Goal: Communication & Community: Answer question/provide support

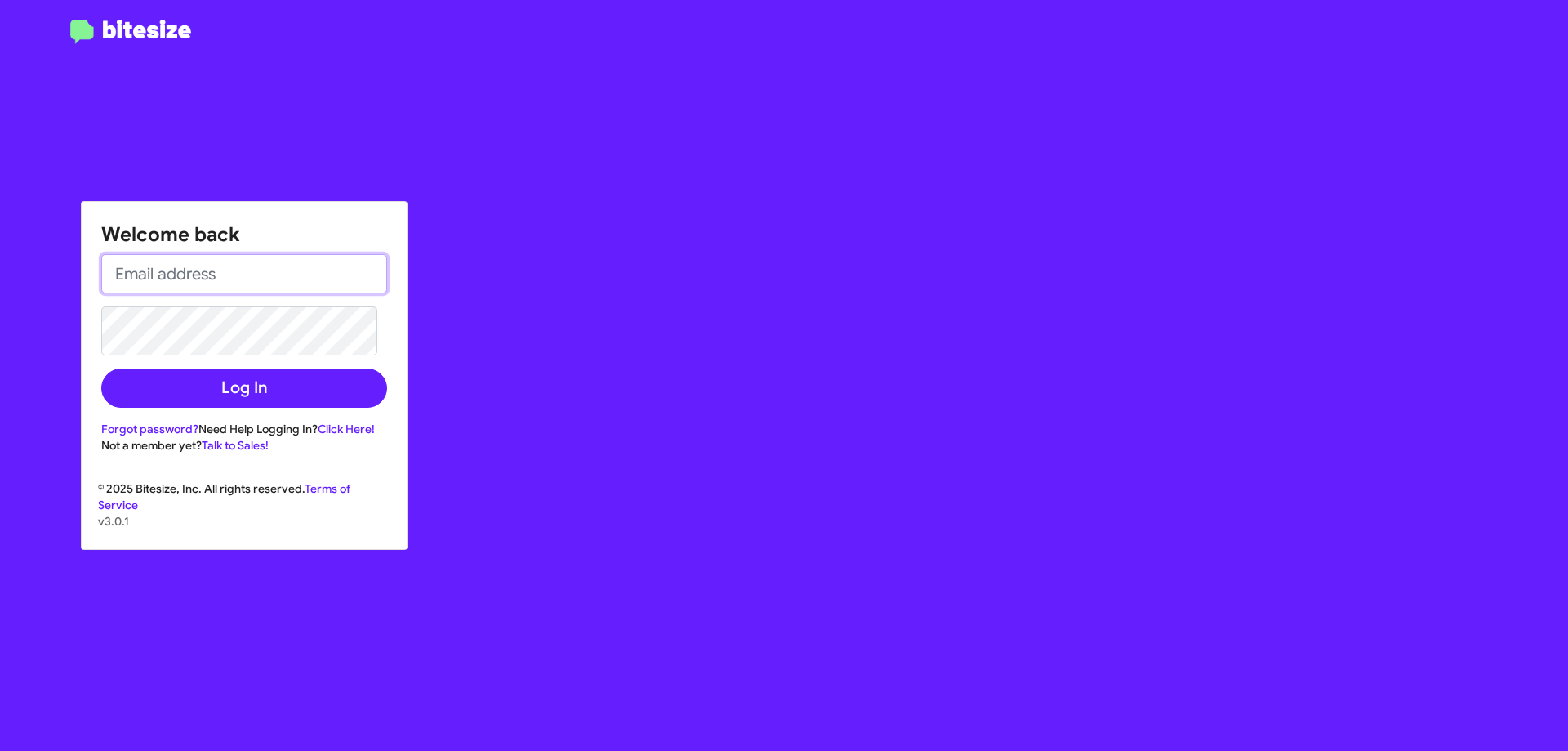
type input "[EMAIL_ADDRESS][DOMAIN_NAME]"
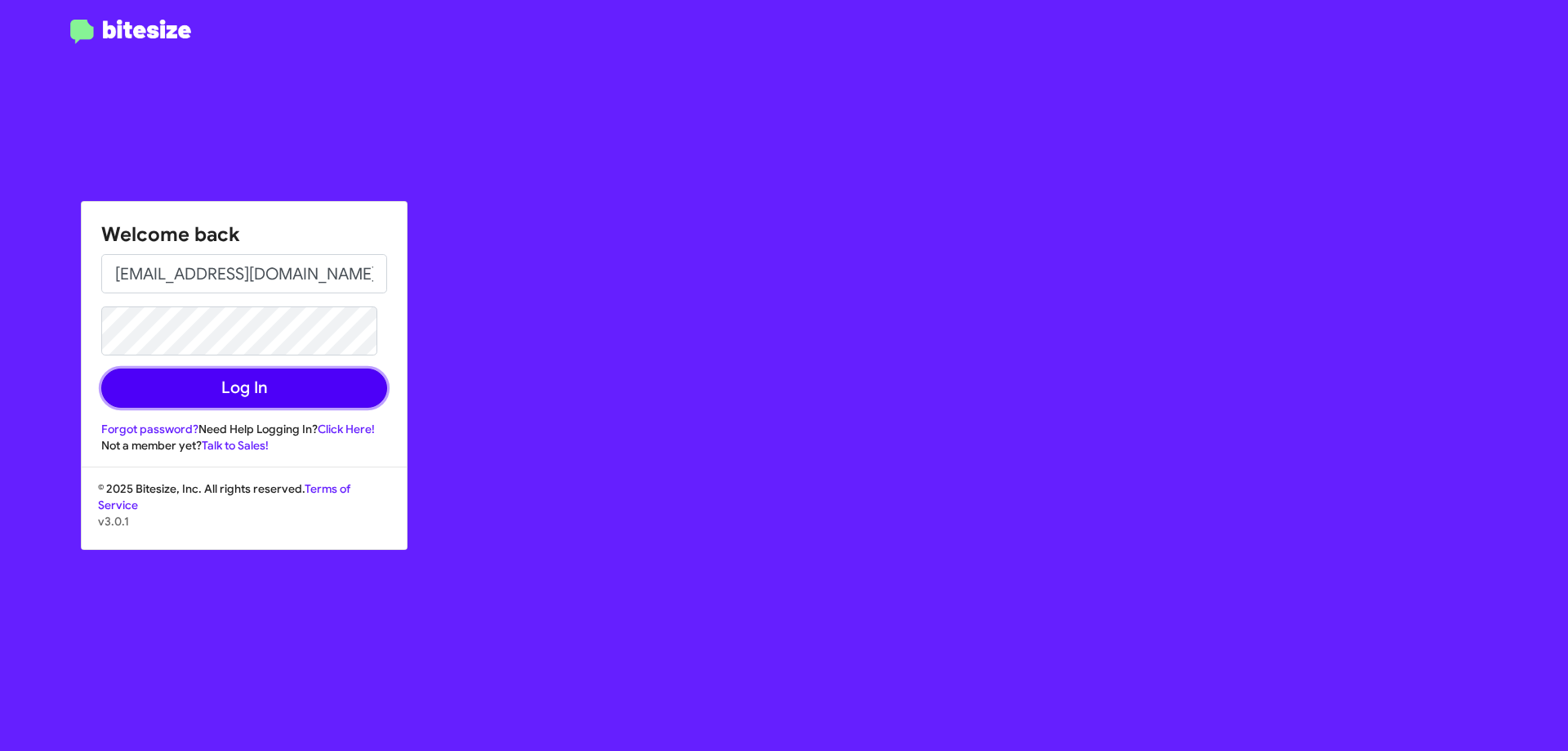
click at [245, 384] on button "Log In" at bounding box center [244, 387] width 286 height 39
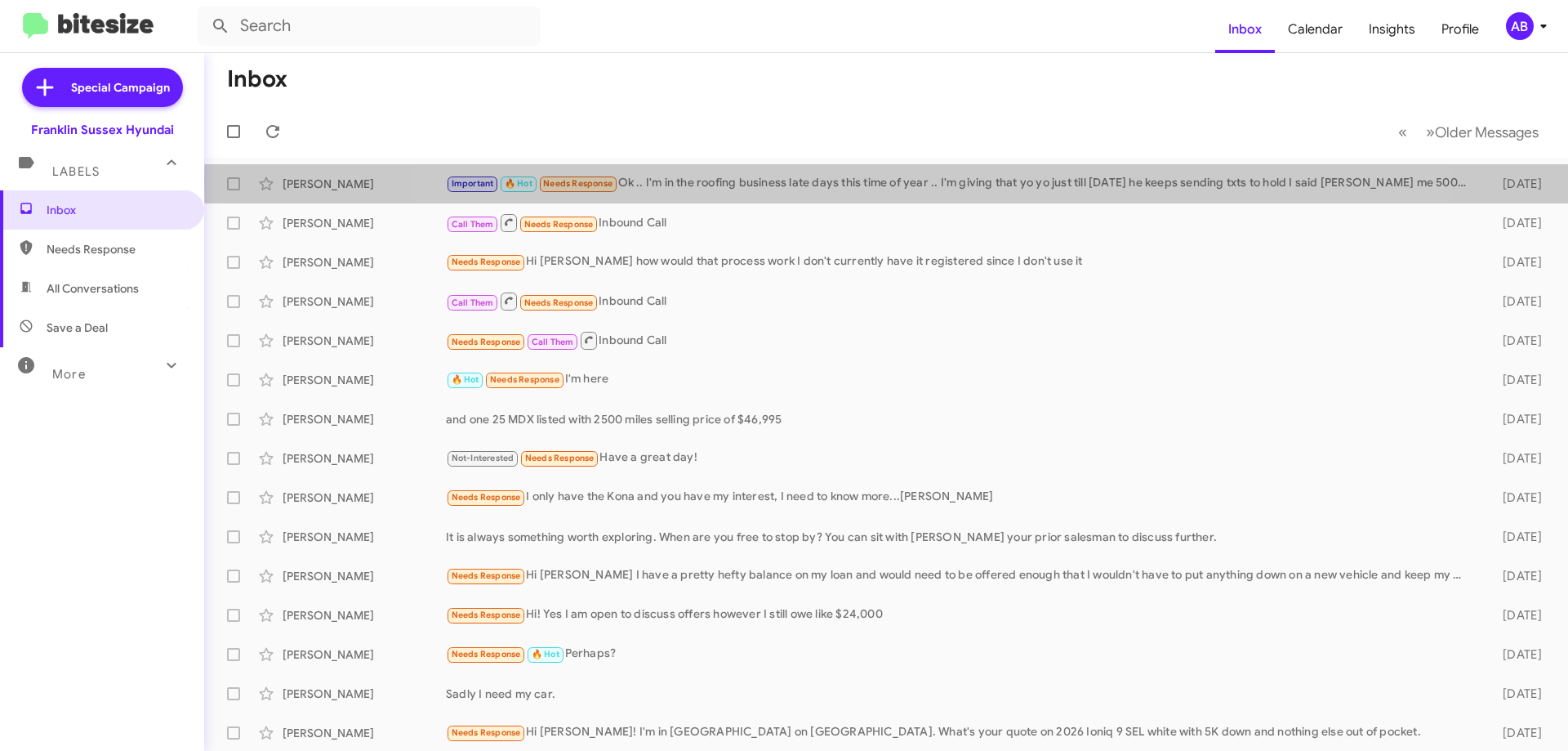
click at [902, 181] on div "Important 🔥 Hot Needs Response Ok .. I'm in the roofing business late days this…" at bounding box center [961, 183] width 1030 height 18
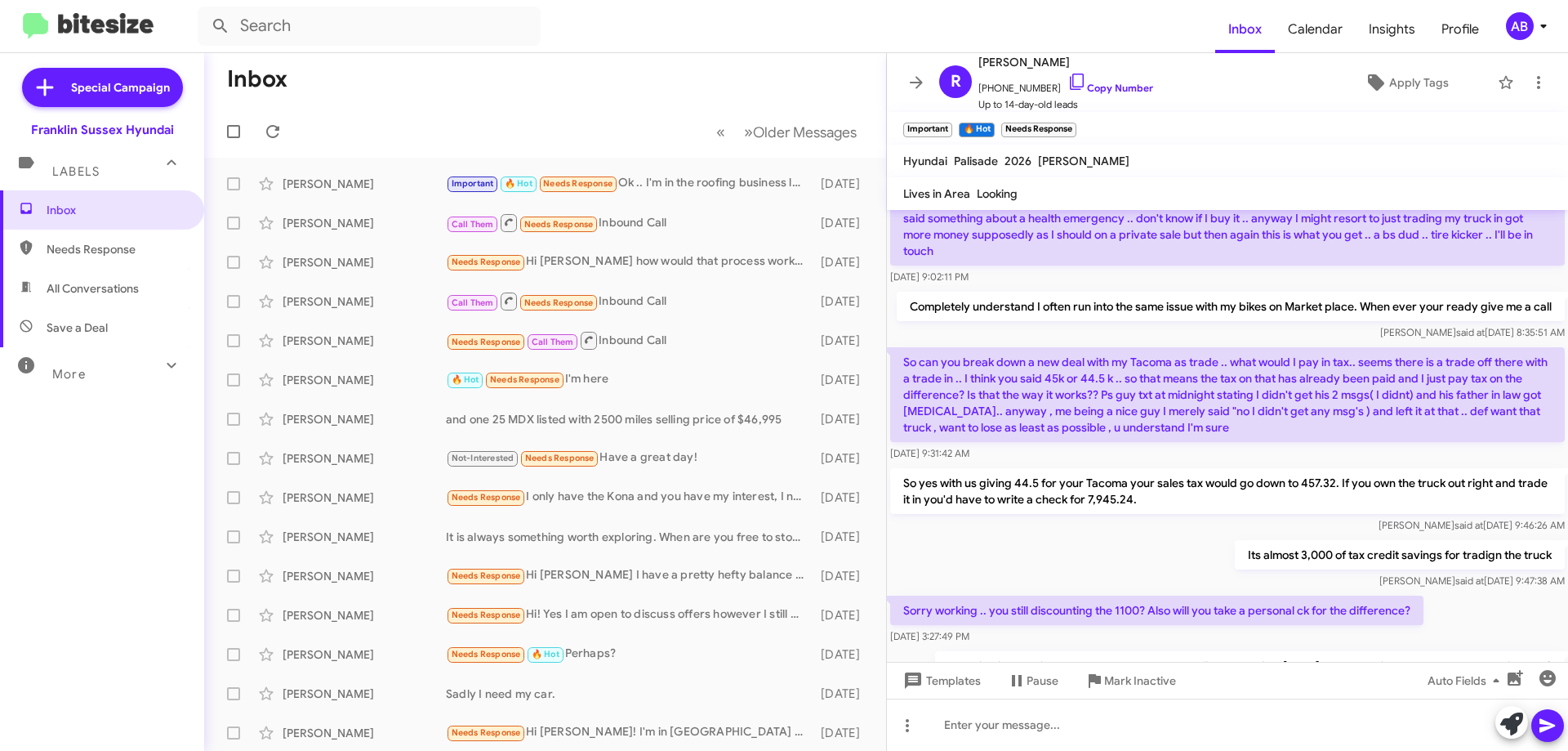
scroll to position [627, 0]
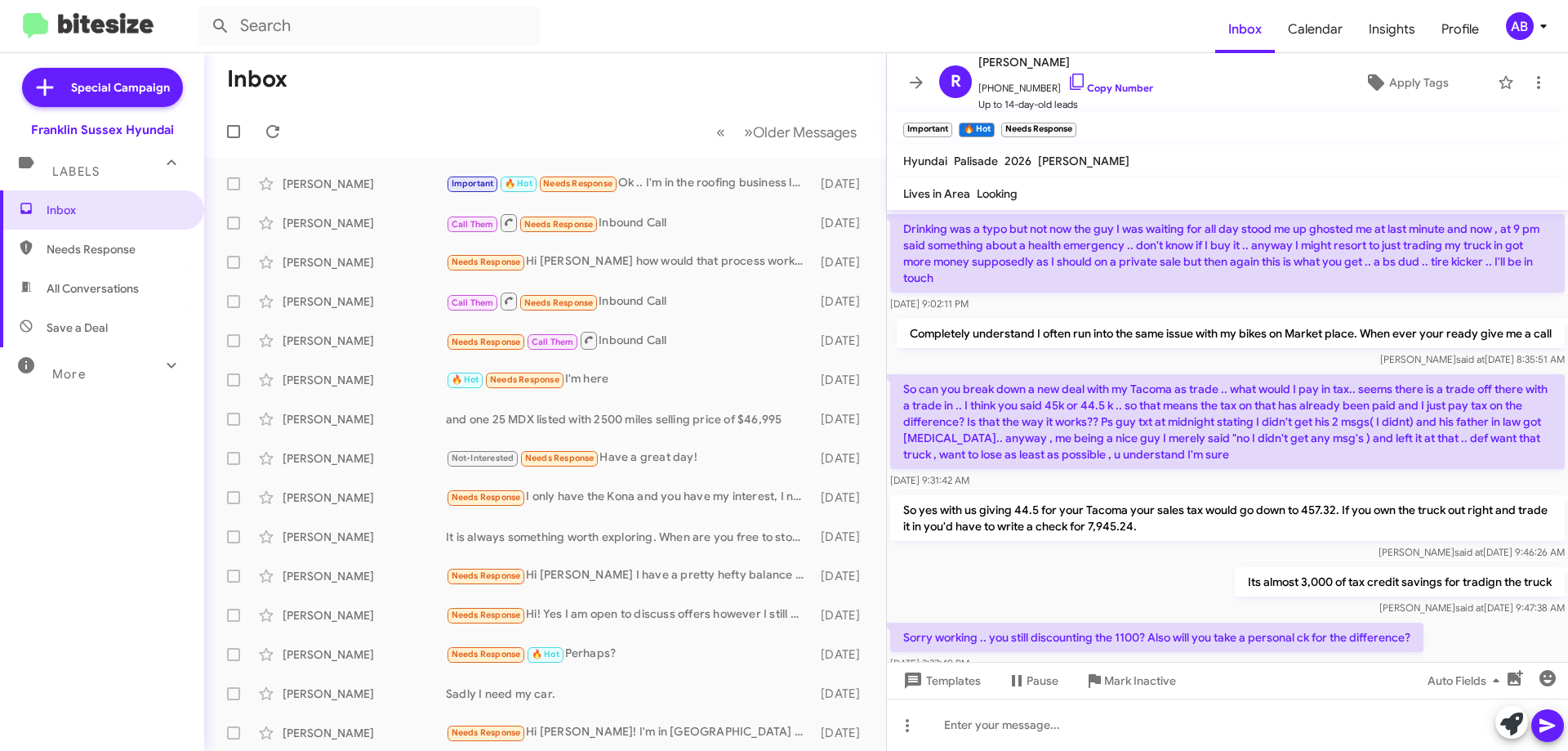
click at [918, 80] on icon at bounding box center [916, 82] width 19 height 19
